Goal: Check status: Check status

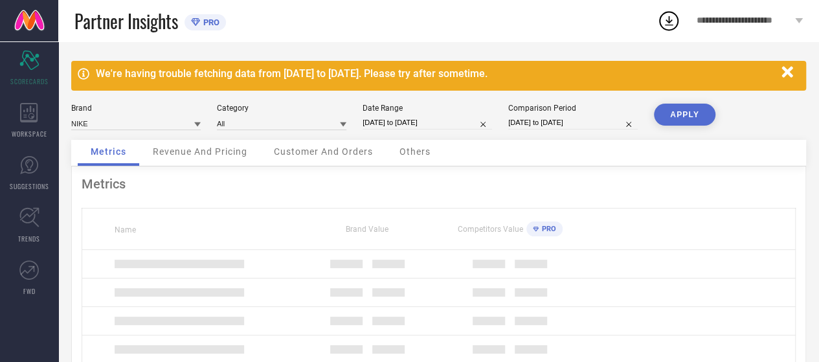
click at [19, 122] on div "WORKSPACE" at bounding box center [29, 120] width 58 height 52
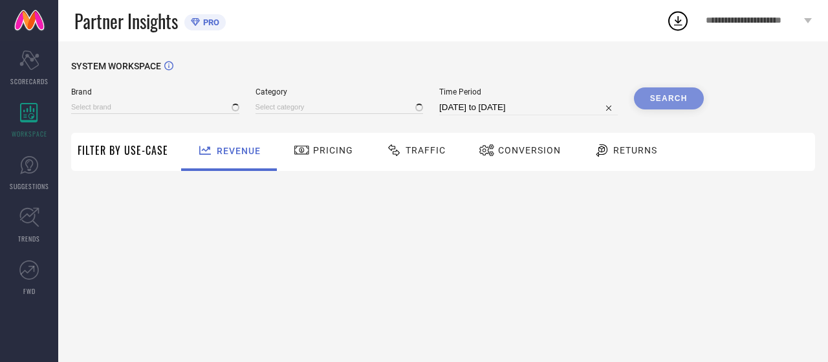
type input "NIKE"
type input "All"
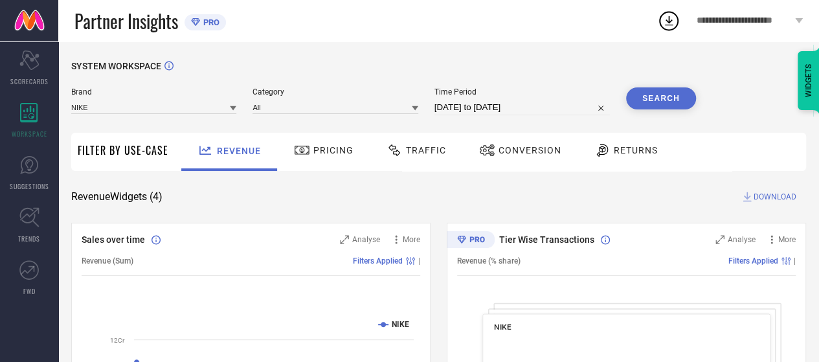
click at [513, 143] on div "Conversion" at bounding box center [520, 150] width 89 height 22
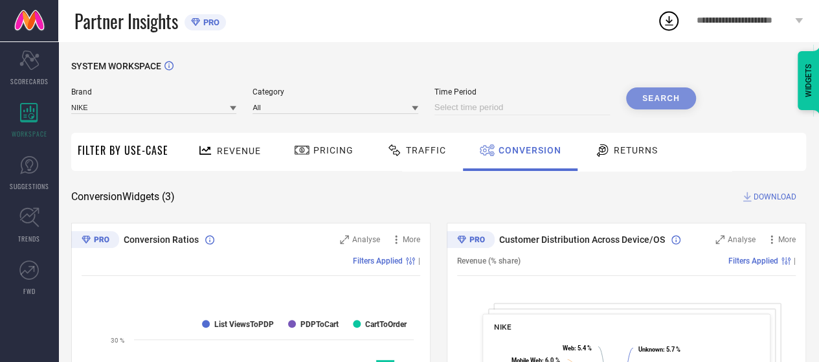
select select "7"
select select "2025"
select select "8"
select select "2025"
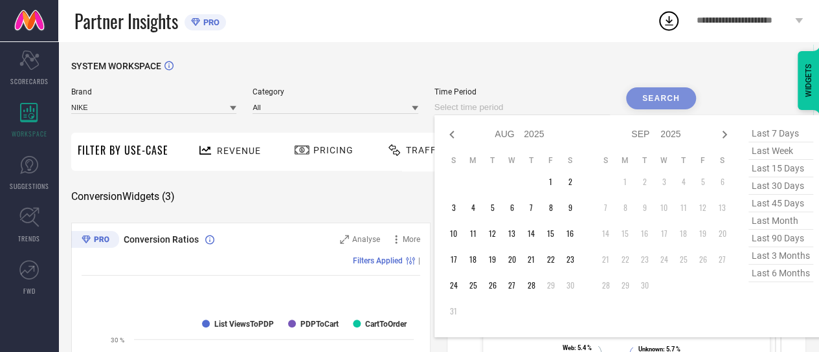
click at [510, 105] on input at bounding box center [521, 108] width 175 height 16
click at [456, 292] on td "24" at bounding box center [453, 285] width 19 height 19
type input "[DATE] to [DATE]"
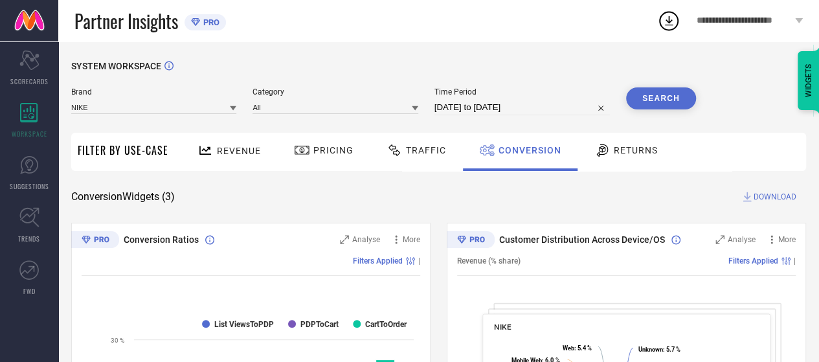
click at [667, 105] on button "Search" at bounding box center [661, 98] width 70 height 22
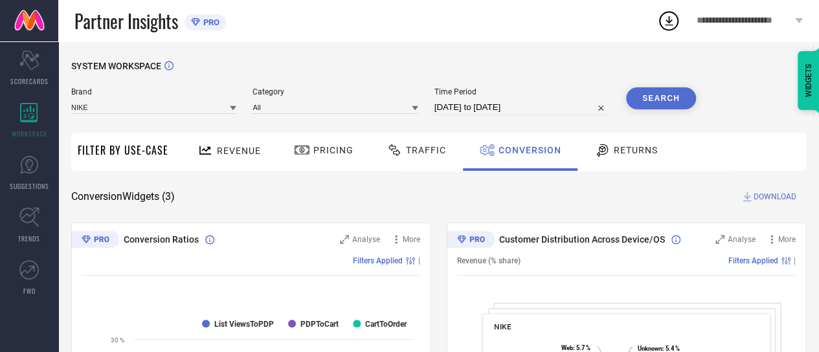
select select "7"
select select "2025"
select select "8"
select select "2025"
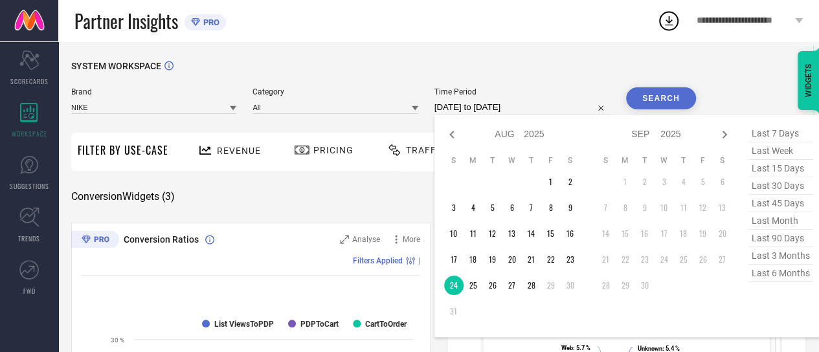
click at [524, 109] on input "[DATE] to [DATE]" at bounding box center [521, 108] width 175 height 16
click at [478, 289] on td "25" at bounding box center [472, 285] width 19 height 19
type input "[DATE] to [DATE]"
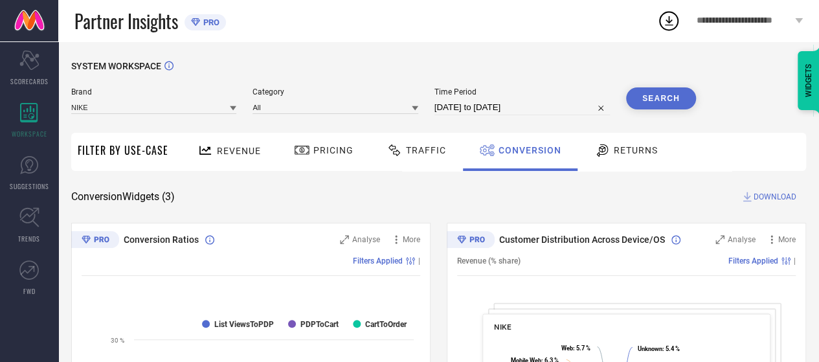
click at [678, 89] on button "Search" at bounding box center [661, 98] width 70 height 22
click at [515, 96] on span "Time Period" at bounding box center [521, 91] width 175 height 9
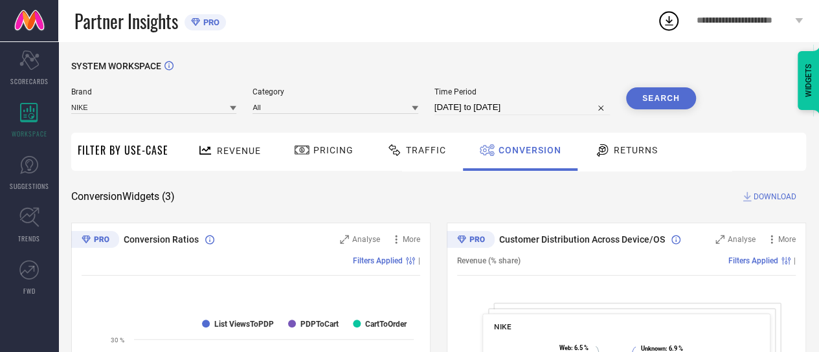
click at [516, 102] on input "[DATE] to [DATE]" at bounding box center [521, 108] width 175 height 16
select select "7"
select select "2025"
select select "8"
select select "2025"
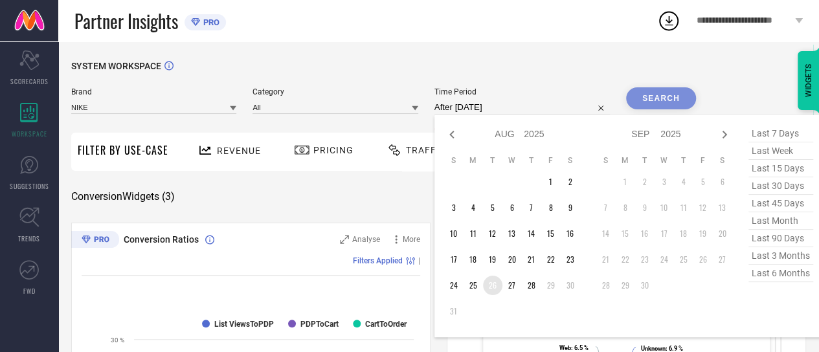
click at [491, 283] on td "26" at bounding box center [492, 285] width 19 height 19
type input "[DATE] to [DATE]"
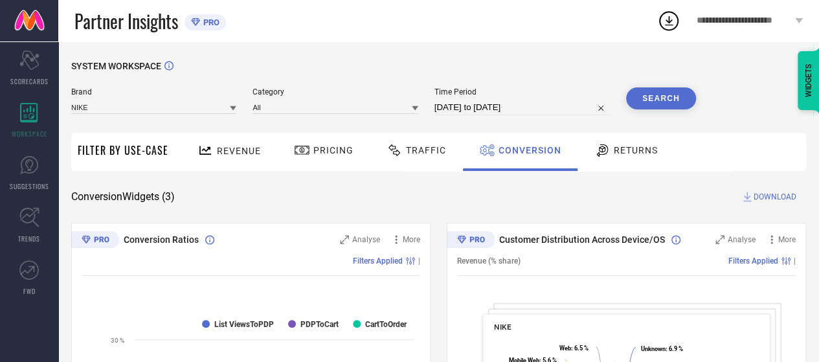
click at [646, 91] on button "Search" at bounding box center [661, 98] width 70 height 22
select select "7"
select select "2025"
select select "8"
select select "2025"
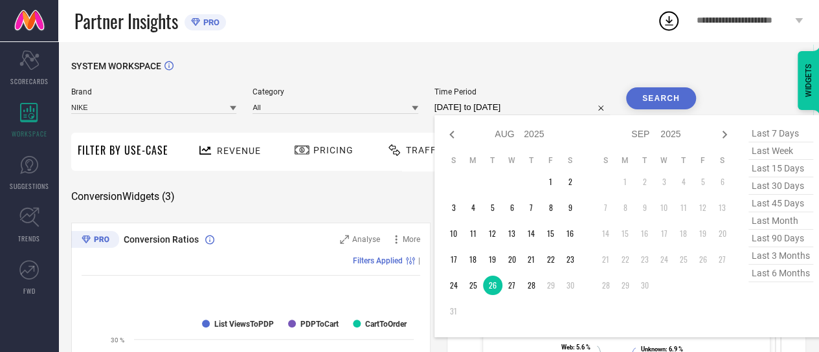
click at [533, 113] on input "[DATE] to [DATE]" at bounding box center [521, 108] width 175 height 16
click at [513, 286] on td "27" at bounding box center [511, 285] width 19 height 19
type input "[DATE] to [DATE]"
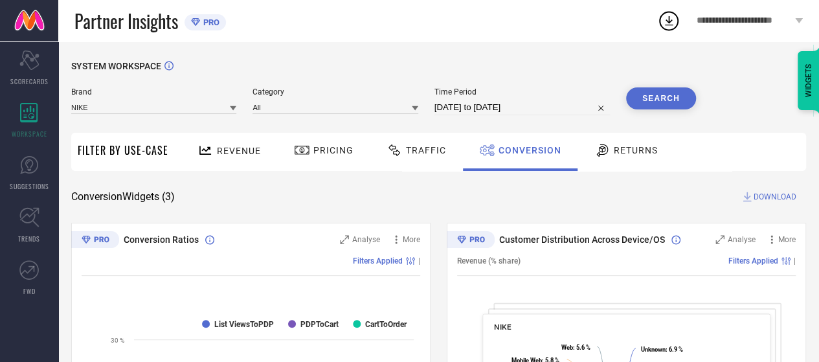
click at [669, 108] on button "Search" at bounding box center [661, 98] width 70 height 22
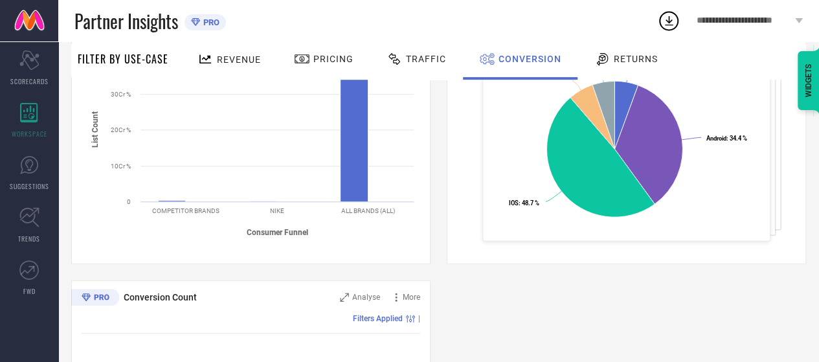
scroll to position [276, 0]
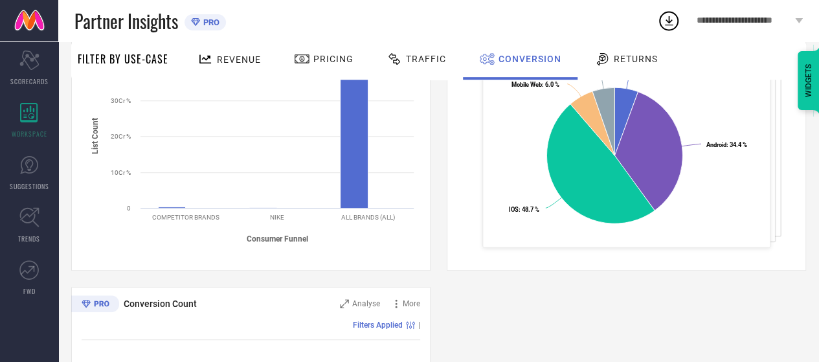
click at [182, 302] on span "Conversion Count" at bounding box center [160, 303] width 73 height 10
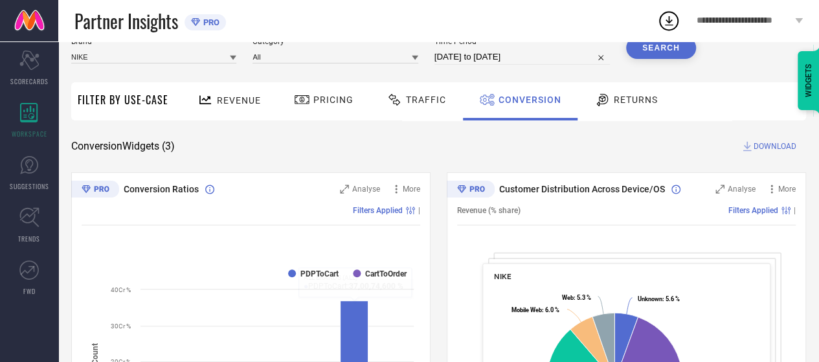
scroll to position [0, 0]
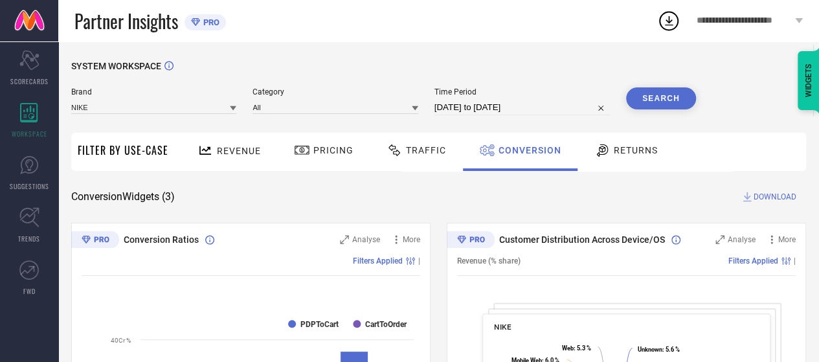
select select "7"
select select "2025"
select select "8"
select select "2025"
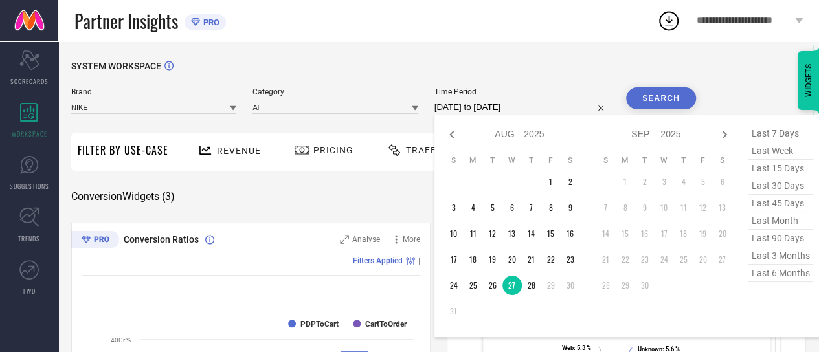
click at [550, 102] on input "[DATE] to [DATE]" at bounding box center [521, 108] width 175 height 16
click at [532, 283] on td "28" at bounding box center [531, 285] width 19 height 19
type input "[DATE] to [DATE]"
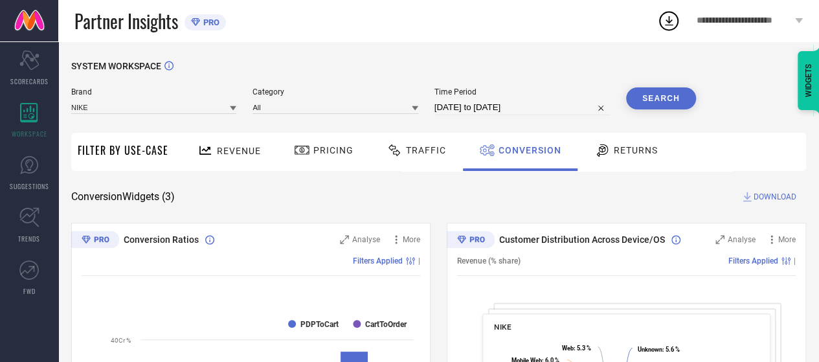
click at [652, 108] on button "Search" at bounding box center [661, 98] width 70 height 22
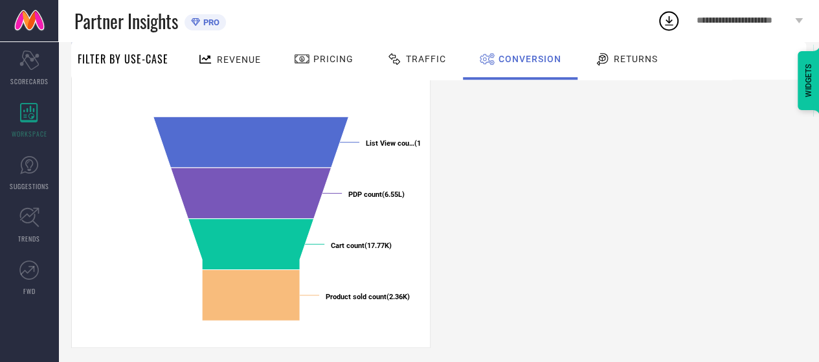
scroll to position [544, 0]
